Goal: Check status: Check status

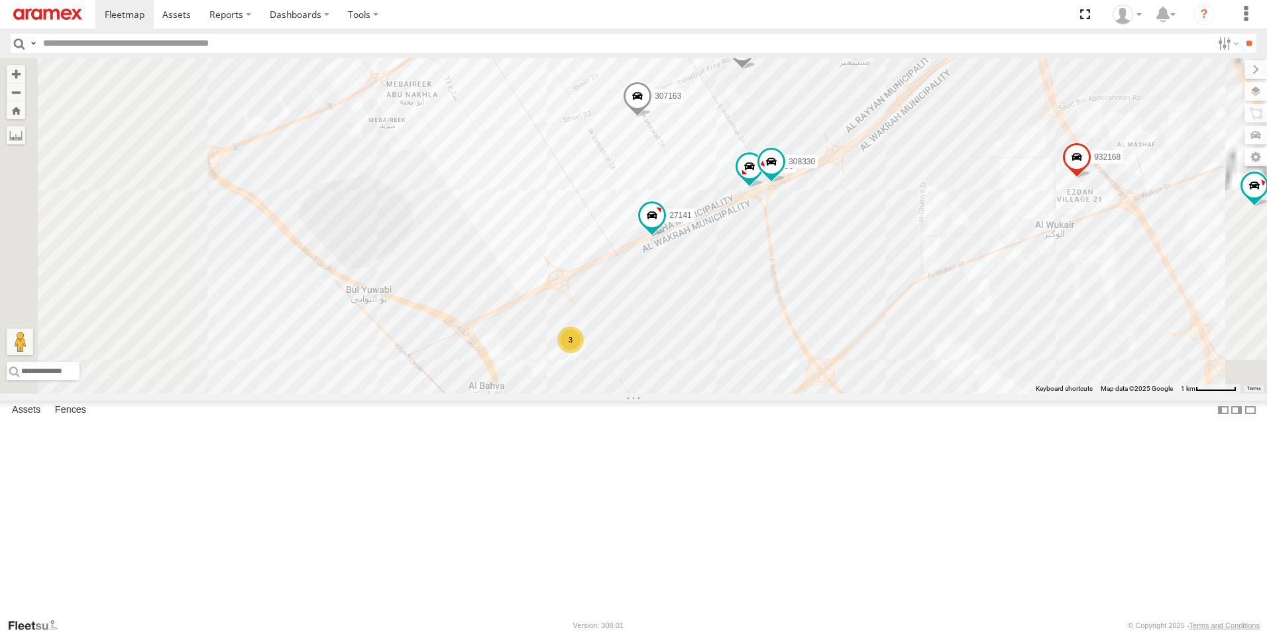
drag, startPoint x: 844, startPoint y: 504, endPoint x: 932, endPoint y: 333, distance: 191.4
click at [932, 333] on div "261268 328213 304072 302410 168269 303908 240892 3 303381 871737 256320 307163 …" at bounding box center [633, 225] width 1267 height 335
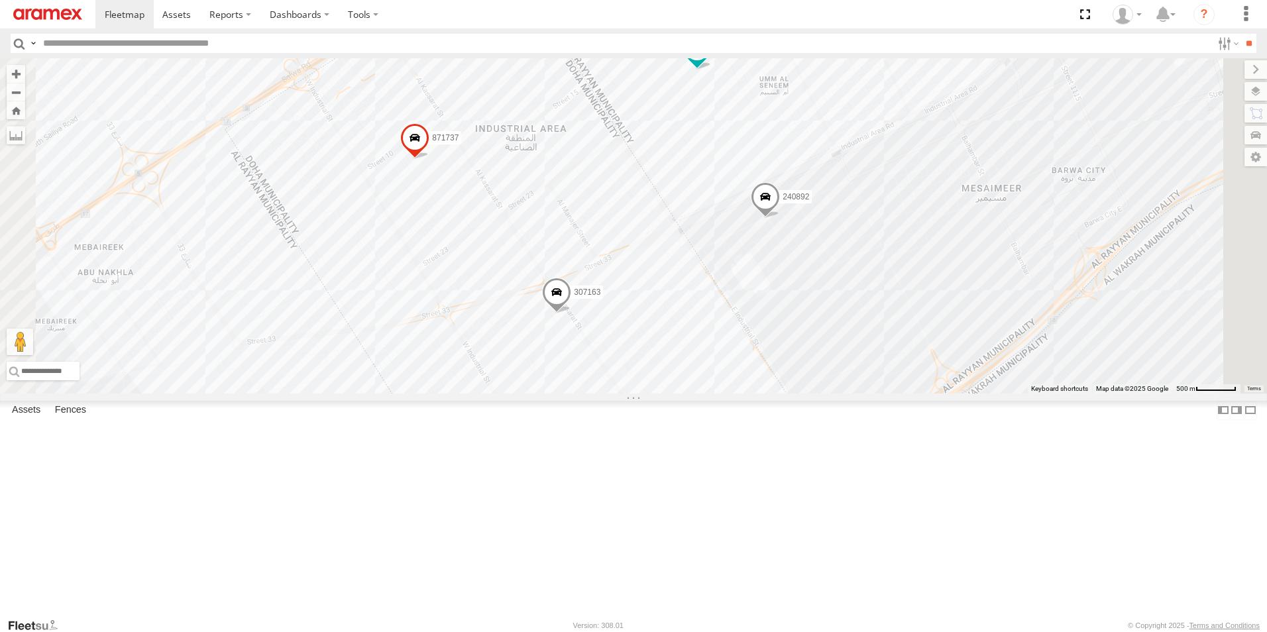
drag, startPoint x: 865, startPoint y: 209, endPoint x: 737, endPoint y: 445, distance: 268.6
click at [754, 394] on div "261268 328213 304072 302410 168269 303908 240892 303381 871737 256320 307163 93…" at bounding box center [633, 225] width 1267 height 335
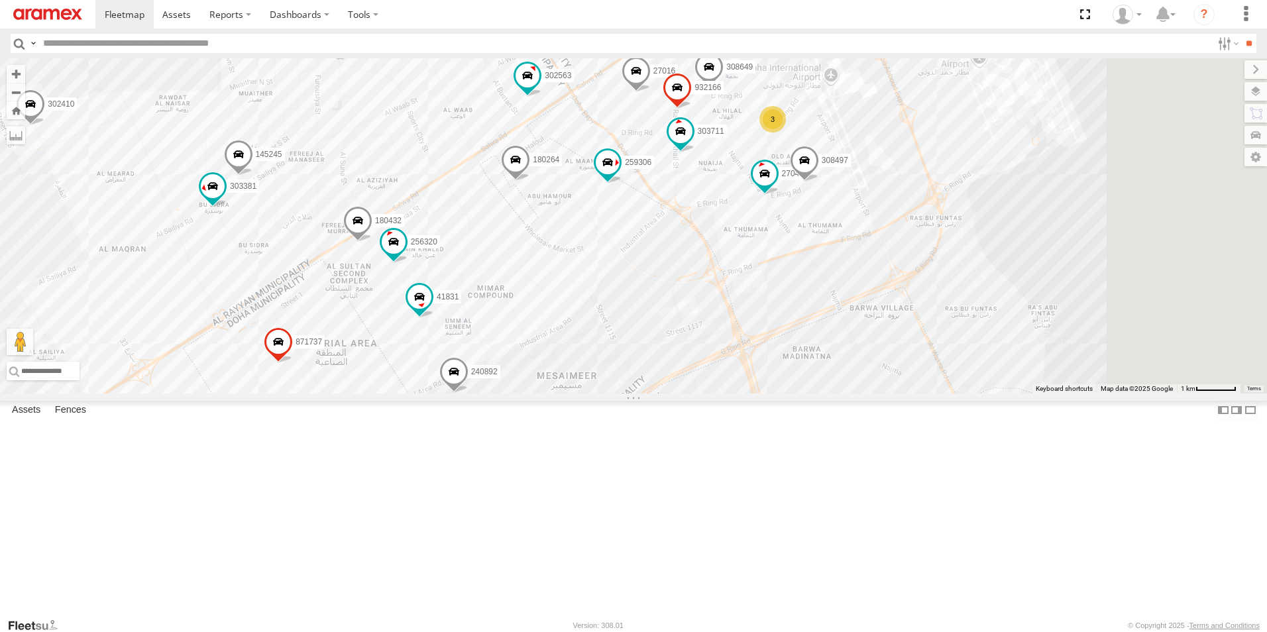
drag, startPoint x: 1019, startPoint y: 196, endPoint x: 793, endPoint y: 376, distance: 289.0
click at [793, 376] on div "261268 328213 304072 302410 168269 303908 240892 302563 303381 871737 256320 30…" at bounding box center [633, 225] width 1267 height 335
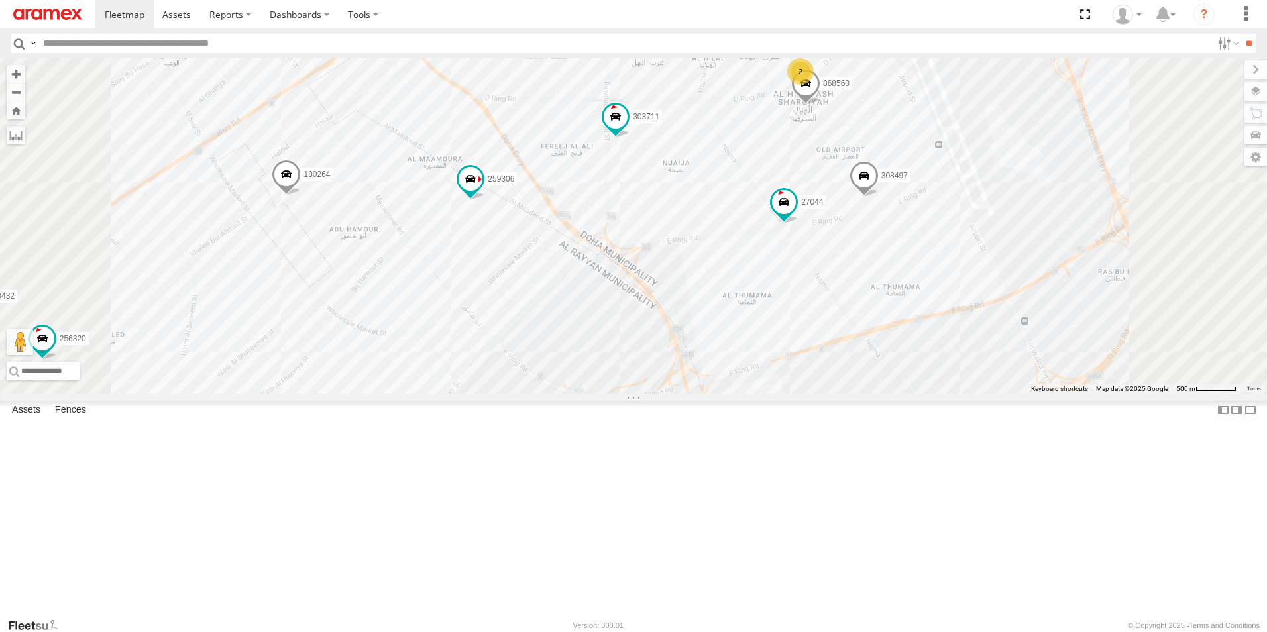
click at [814, 85] on div "2" at bounding box center [800, 71] width 27 height 27
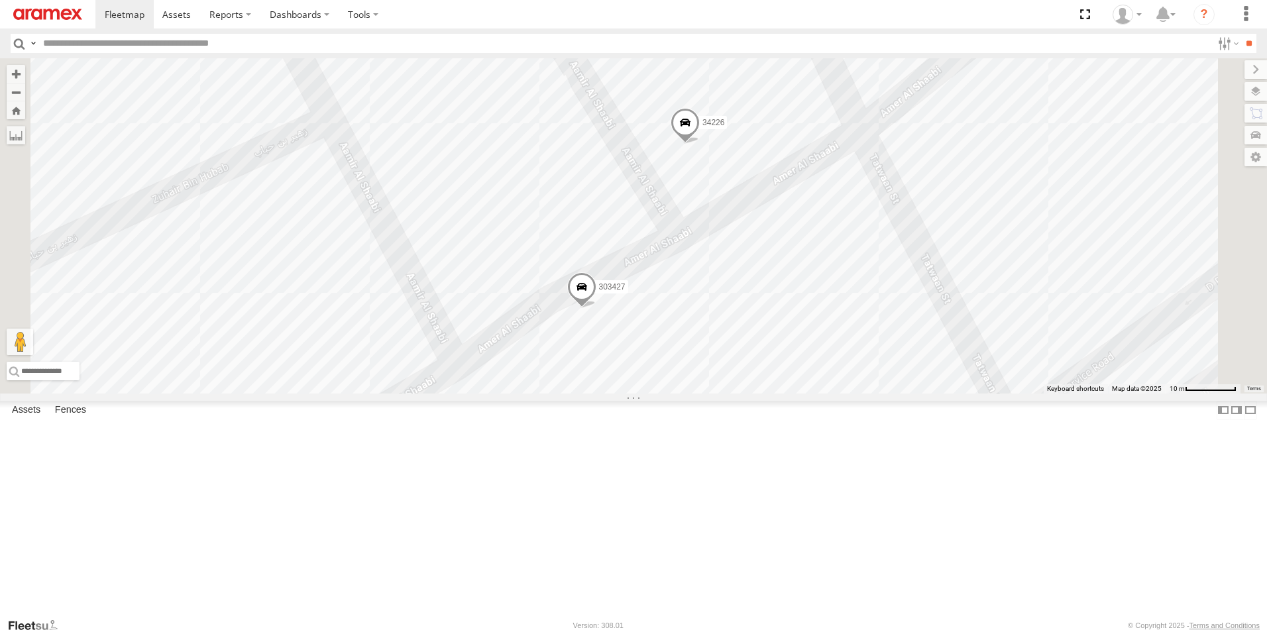
click at [596, 308] on span at bounding box center [581, 290] width 29 height 36
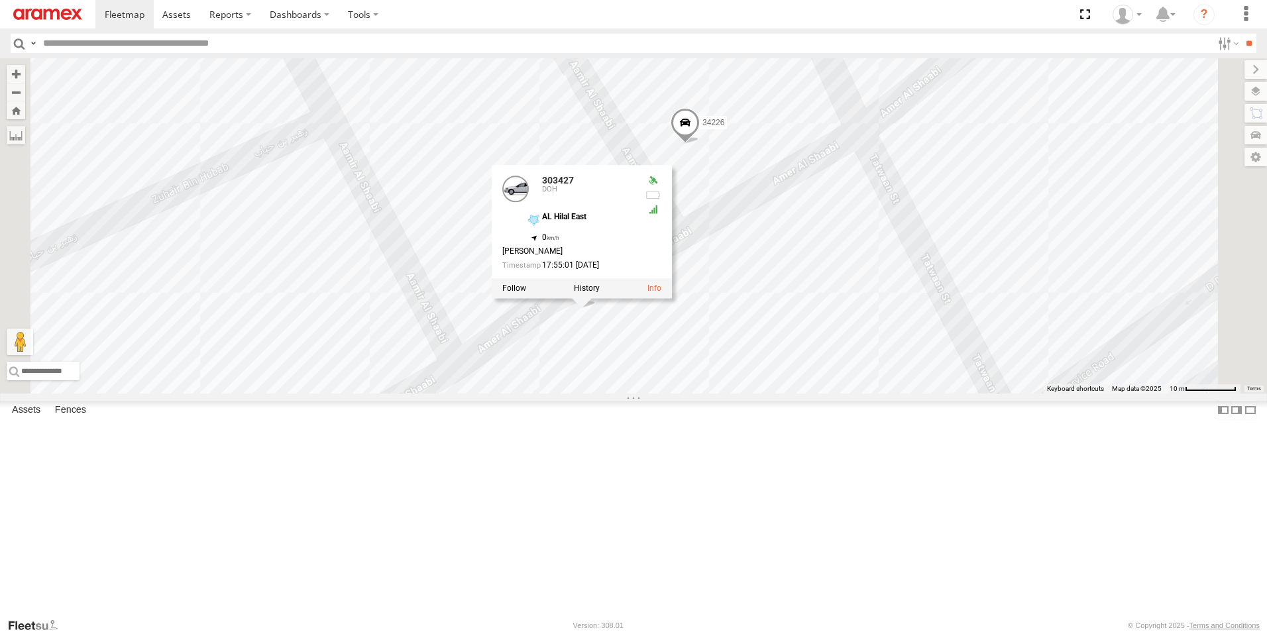
click at [1199, 394] on div "261268 328213 304072 302410 168269 303908 240892 302563 303381 871737 256320 30…" at bounding box center [633, 225] width 1267 height 335
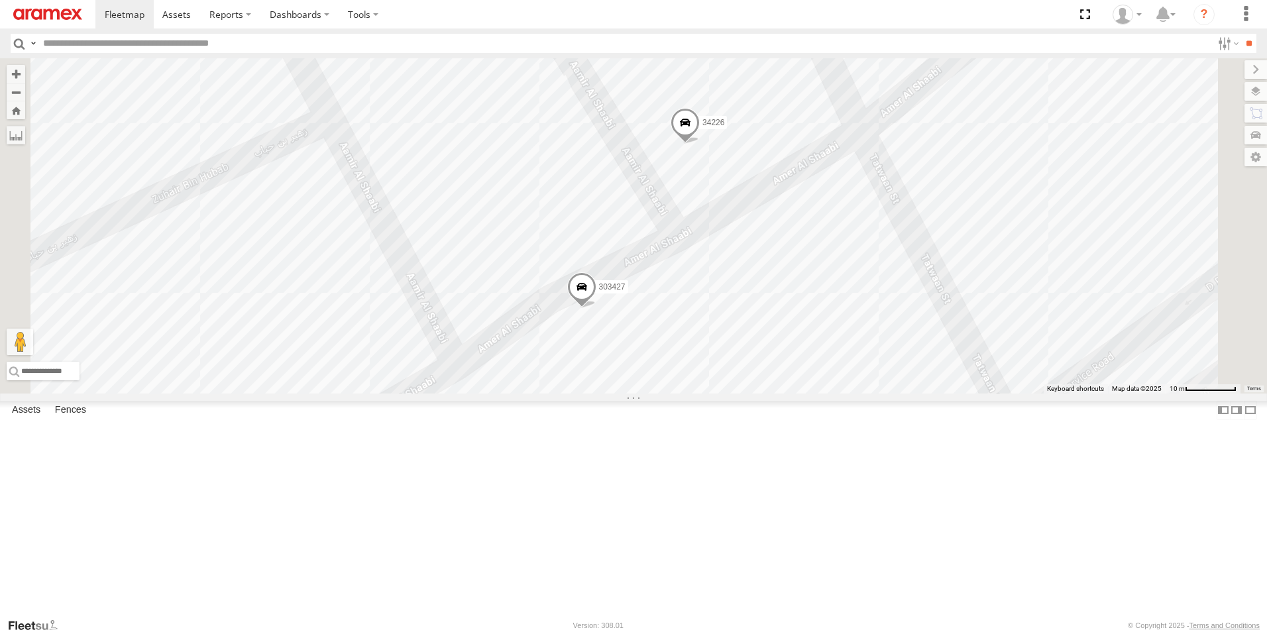
click at [700, 144] on span at bounding box center [685, 127] width 29 height 36
click at [1213, 394] on div "261268 328213 304072 302410 168269 303908 240892 302563 303381 871737 256320 30…" at bounding box center [633, 225] width 1267 height 335
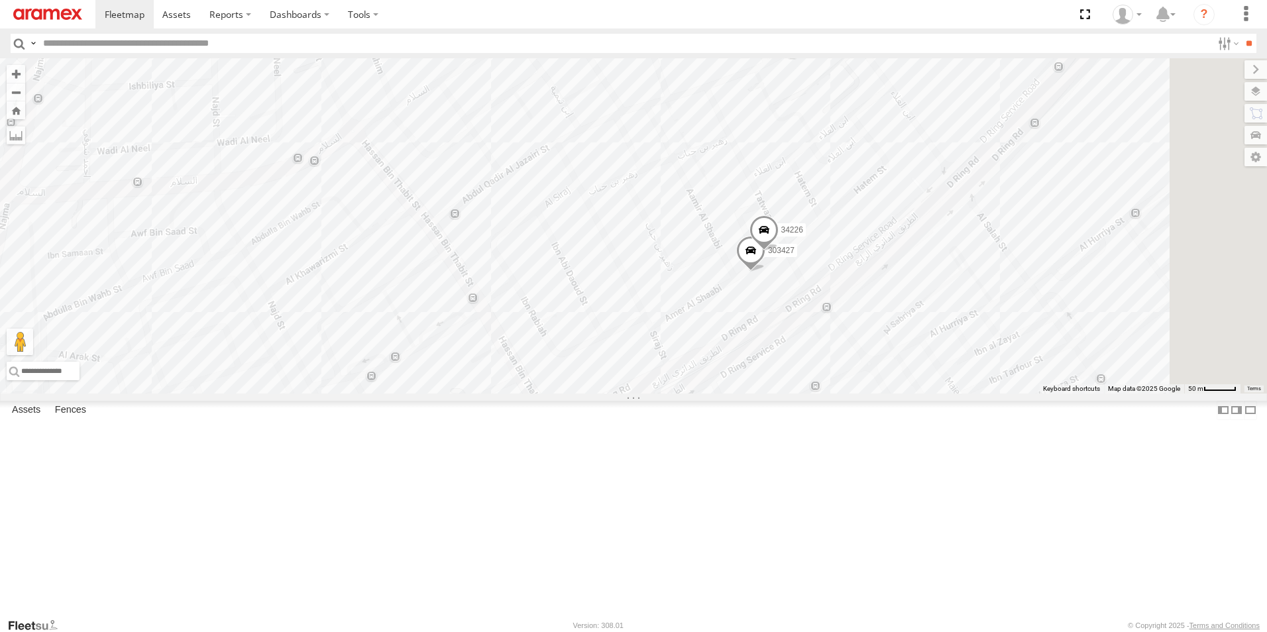
click at [948, 394] on div "261268 328213 304072 302410 168269 303908 240892 302563 303381 871737 256320 30…" at bounding box center [633, 225] width 1267 height 335
